Goal: Task Accomplishment & Management: Use online tool/utility

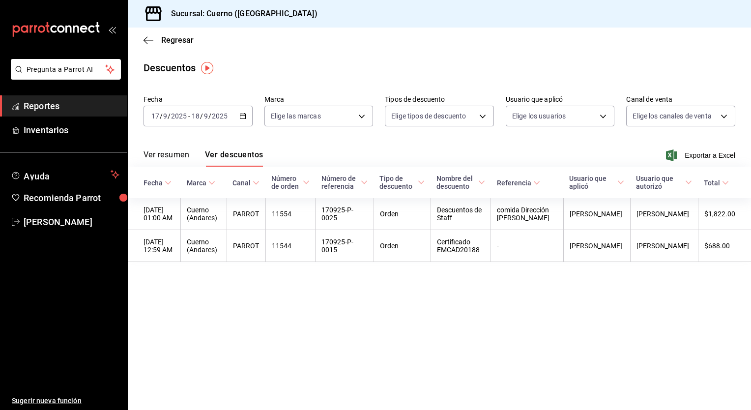
drag, startPoint x: 0, startPoint y: 0, endPoint x: 340, endPoint y: 383, distance: 512.2
click at [340, 383] on main "Regresar Descuentos Fecha [DATE] [DATE] - [DATE] [DATE] Marca Elige las marcas …" at bounding box center [439, 219] width 623 height 382
click at [170, 41] on span "Regresar" at bounding box center [177, 39] width 32 height 9
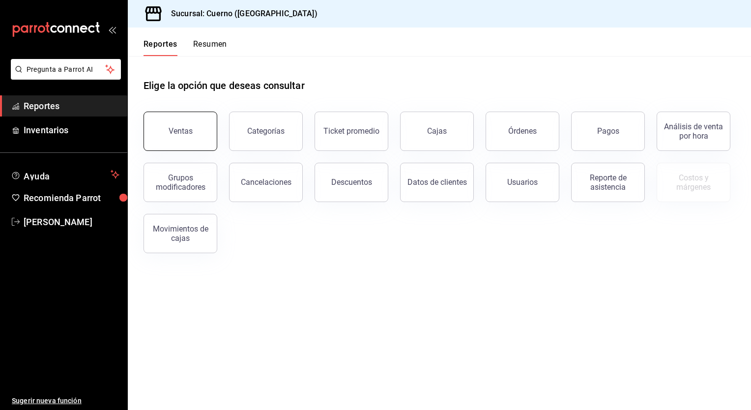
click at [186, 137] on button "Ventas" at bounding box center [181, 131] width 74 height 39
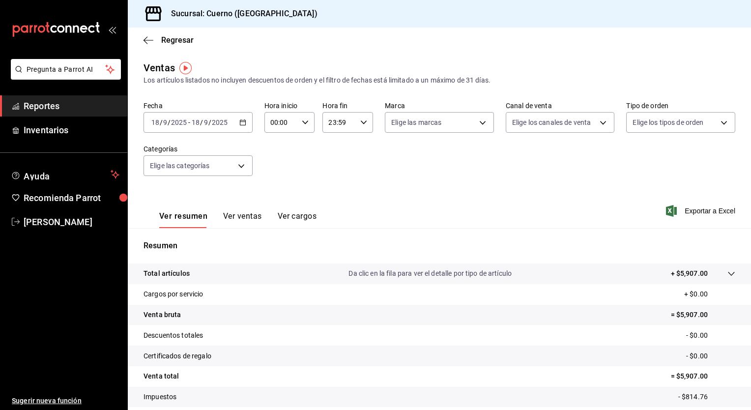
click at [184, 129] on div "[DATE] [DATE] - [DATE] [DATE]" at bounding box center [198, 122] width 109 height 21
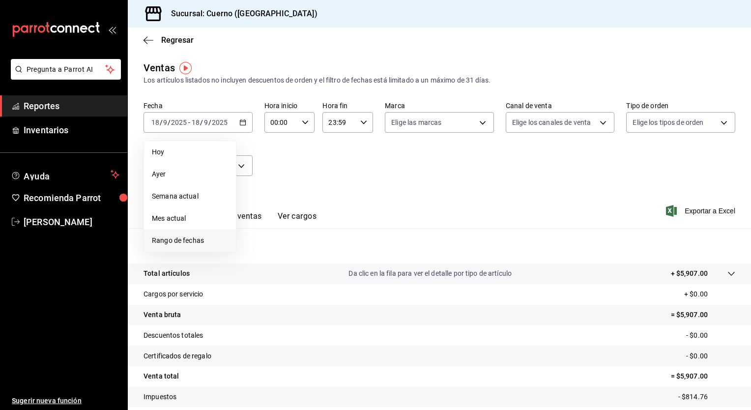
click at [183, 241] on span "Rango de fechas" at bounding box center [190, 240] width 76 height 10
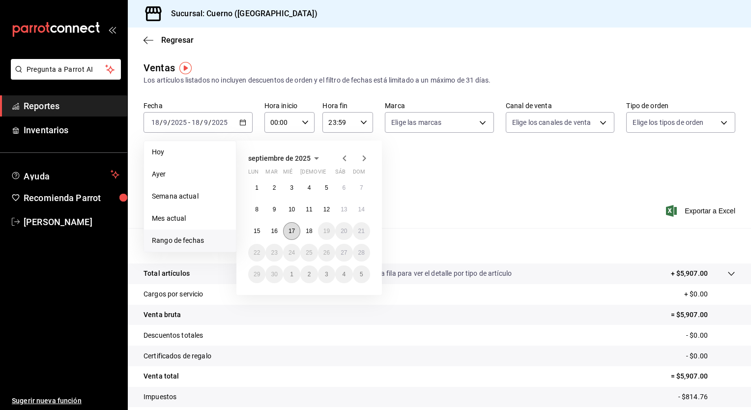
click at [291, 235] on button "17" at bounding box center [291, 231] width 17 height 18
click at [309, 233] on abbr "18" at bounding box center [309, 231] width 6 height 7
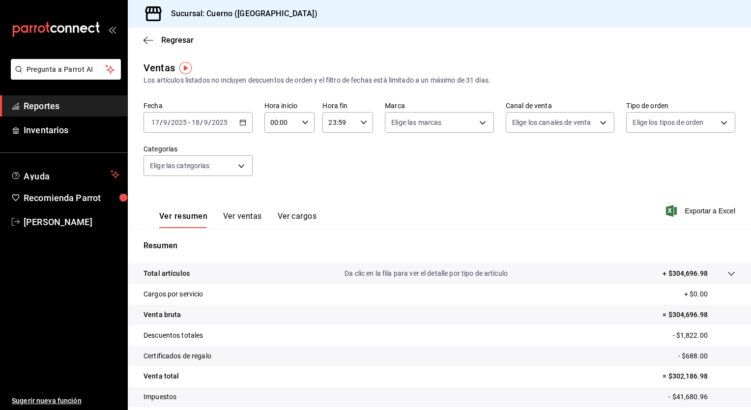
click at [271, 125] on input "00:00" at bounding box center [281, 123] width 34 height 20
click at [275, 205] on span "05" at bounding box center [275, 206] width 9 height 8
type input "05:00"
click at [306, 146] on button "00" at bounding box center [300, 148] width 21 height 20
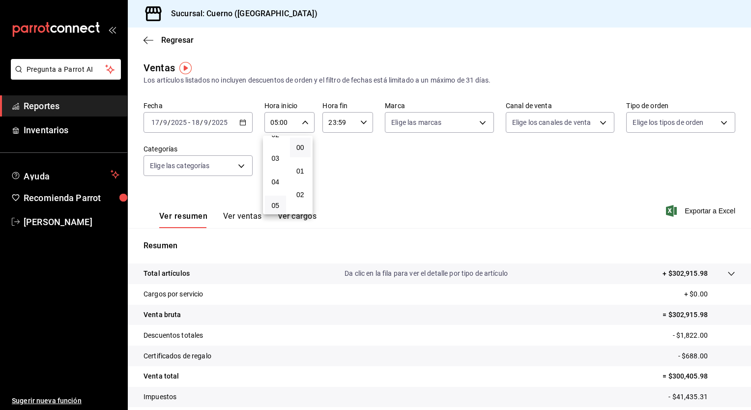
click at [354, 151] on div at bounding box center [375, 205] width 751 height 410
click at [338, 125] on input "23:59" at bounding box center [339, 123] width 34 height 20
click at [333, 165] on button "05" at bounding box center [332, 157] width 21 height 20
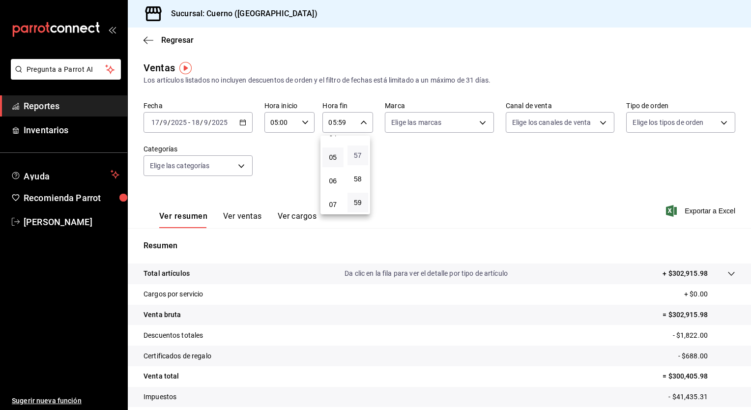
click at [358, 156] on span "57" at bounding box center [357, 155] width 9 height 8
click at [358, 148] on span "00" at bounding box center [357, 148] width 9 height 8
type input "05:00"
click at [460, 181] on div at bounding box center [375, 205] width 751 height 410
click at [690, 211] on span "Exportar a Excel" at bounding box center [701, 211] width 67 height 12
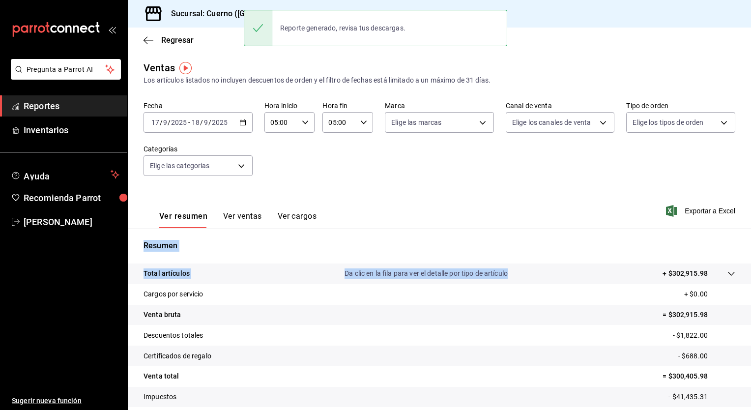
drag, startPoint x: 563, startPoint y: 278, endPoint x: 574, endPoint y: 191, distance: 88.2
click at [574, 191] on div "Ventas Los artículos listados no incluyen descuentos de orden y el filtro de fe…" at bounding box center [439, 257] width 623 height 395
